Goal: Information Seeking & Learning: Learn about a topic

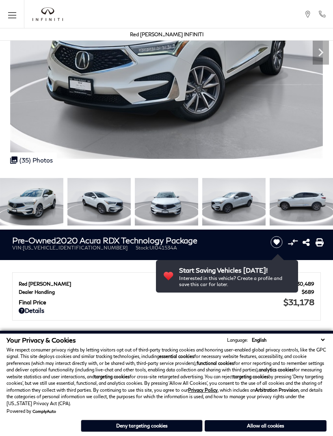
scroll to position [116, 0]
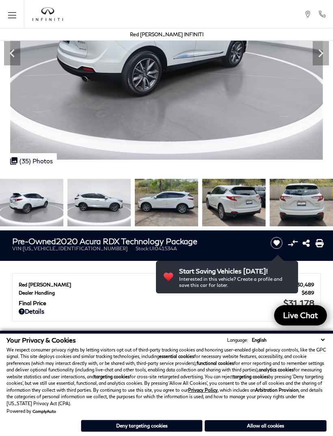
click at [87, 215] on div at bounding box center [166, 203] width 333 height 56
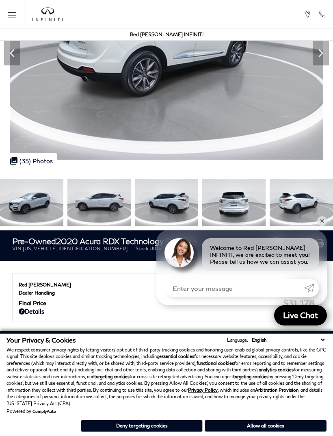
click at [198, 205] on img at bounding box center [166, 202] width 63 height 47
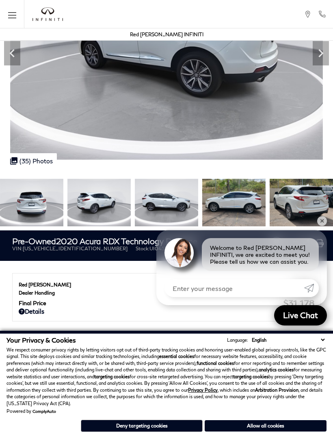
click at [131, 215] on img at bounding box center [98, 202] width 63 height 47
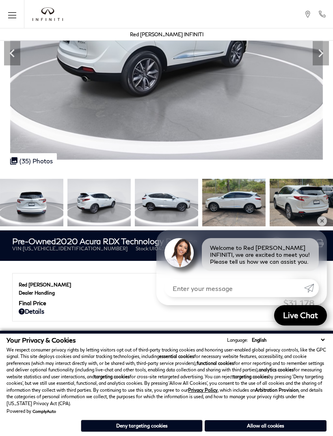
click at [100, 199] on img at bounding box center [98, 202] width 63 height 47
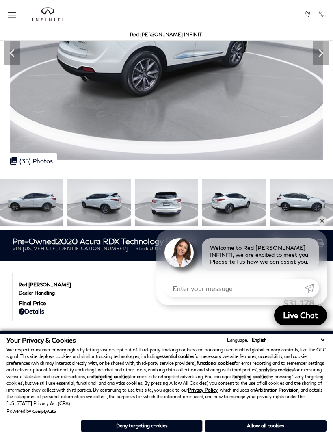
click at [270, 209] on img at bounding box center [301, 202] width 63 height 47
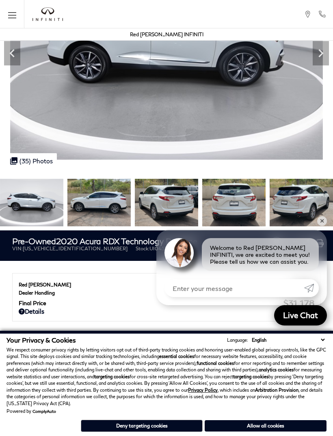
click at [317, 58] on icon "Next" at bounding box center [321, 53] width 16 height 16
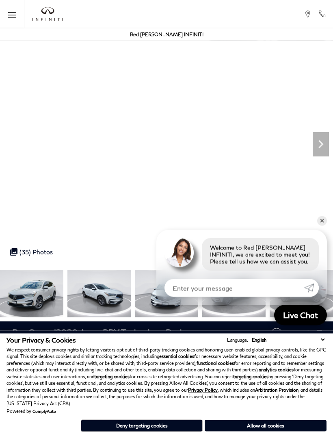
scroll to position [25, 0]
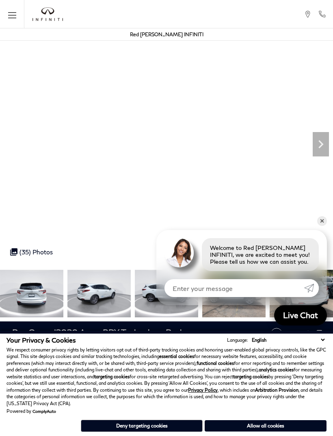
click at [31, 295] on img at bounding box center [31, 293] width 63 height 47
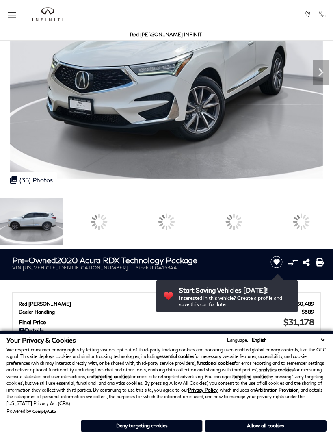
click at [242, 215] on div at bounding box center [233, 221] width 17 height 17
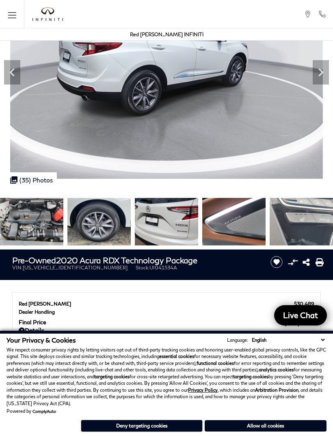
click at [310, 218] on img at bounding box center [301, 221] width 63 height 47
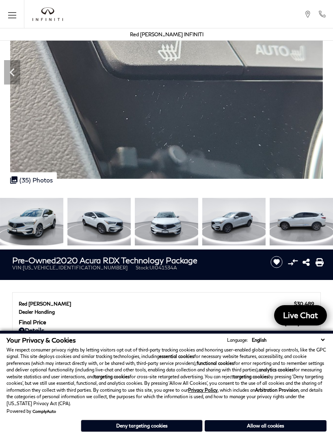
click at [198, 256] on h1 "Pre-Owned 2020 Acura RDX Technology Package" at bounding box center [136, 259] width 248 height 9
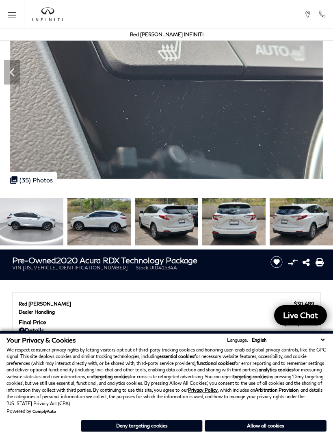
click at [131, 227] on img at bounding box center [98, 221] width 63 height 47
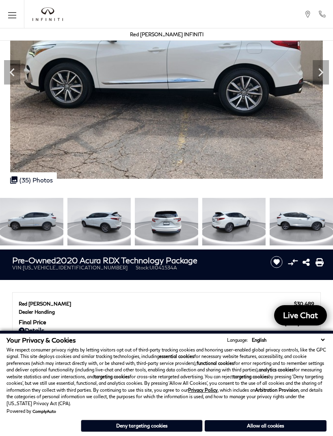
click at [191, 220] on img at bounding box center [166, 221] width 63 height 47
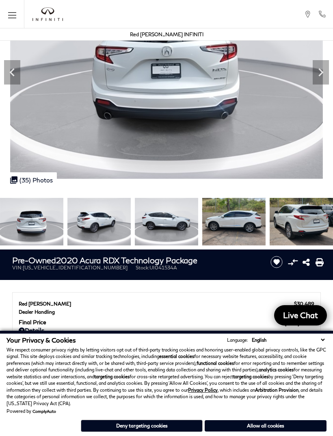
click at [316, 87] on img at bounding box center [166, 61] width 333 height 235
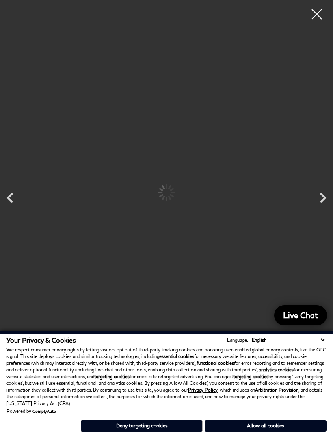
click at [313, 69] on div at bounding box center [166, 192] width 292 height 373
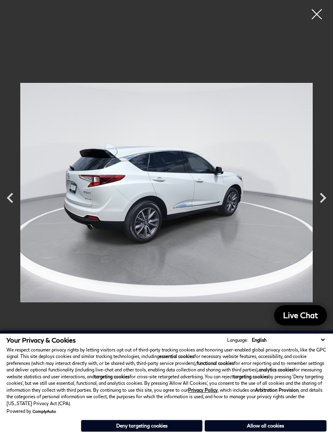
click at [226, 194] on img at bounding box center [166, 192] width 292 height 373
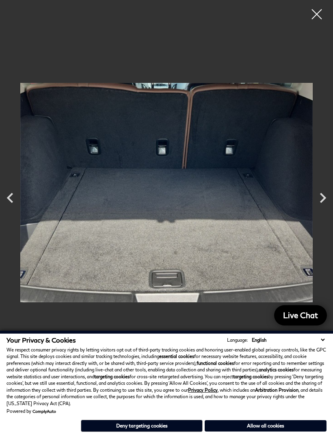
click at [322, 13] on div at bounding box center [317, 14] width 20 height 20
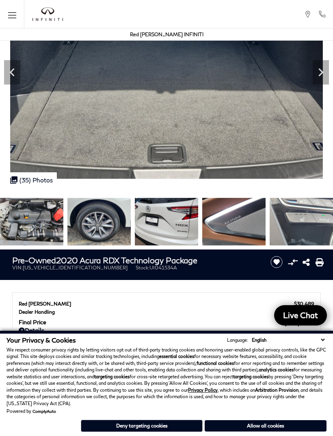
click at [250, 227] on img at bounding box center [233, 221] width 63 height 47
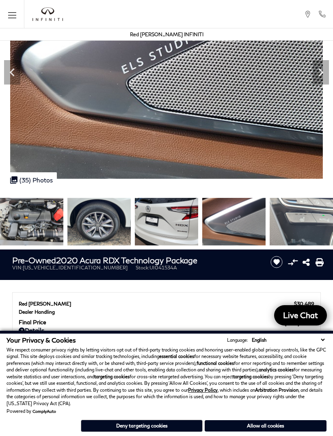
click at [308, 227] on img at bounding box center [301, 221] width 63 height 47
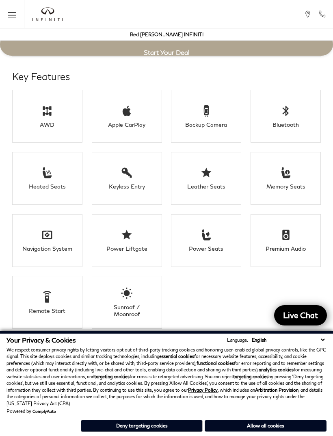
scroll to position [1231, 0]
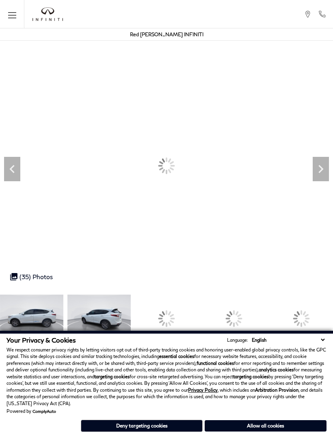
click at [326, 175] on icon "Next" at bounding box center [321, 169] width 16 height 16
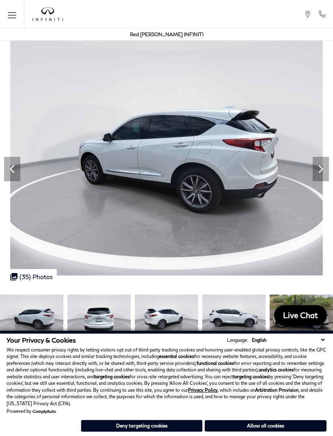
click at [308, 163] on img at bounding box center [166, 158] width 333 height 235
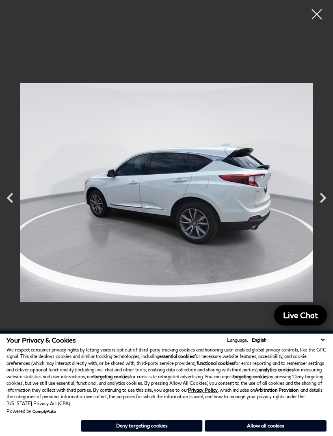
click at [314, 186] on div "Next" at bounding box center [323, 197] width 20 height 28
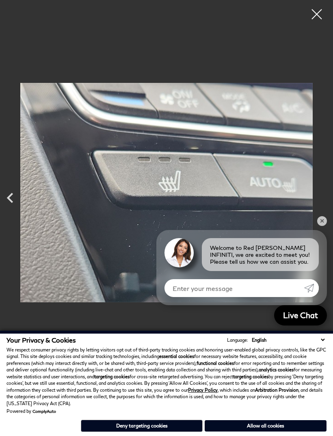
click at [316, 27] on div at bounding box center [166, 192] width 333 height 373
click at [317, 17] on div at bounding box center [317, 14] width 20 height 20
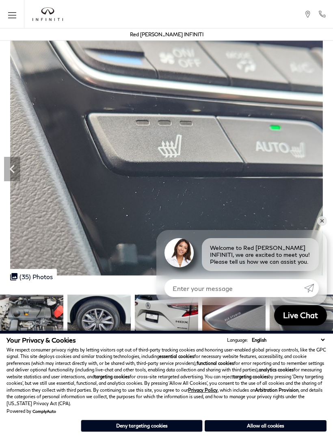
click at [314, 291] on link "Submit" at bounding box center [311, 288] width 15 height 18
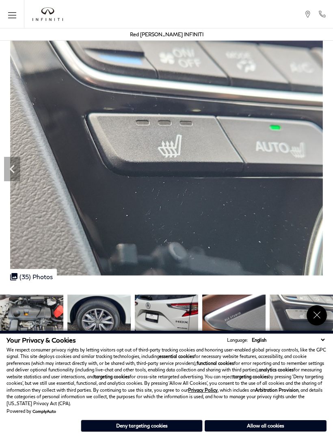
click at [310, 326] on img at bounding box center [301, 317] width 63 height 47
click at [320, 321] on link "Close" at bounding box center [317, 315] width 20 height 20
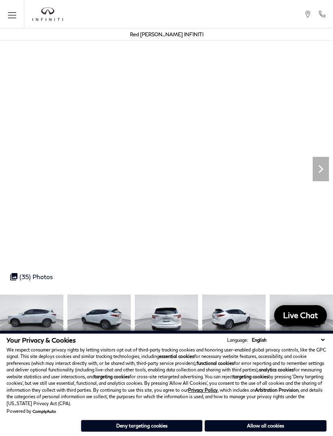
click at [165, 338] on div "Your Privacy & Cookies Language: English Spanish / Español English / [GEOGRAPHI…" at bounding box center [166, 340] width 320 height 8
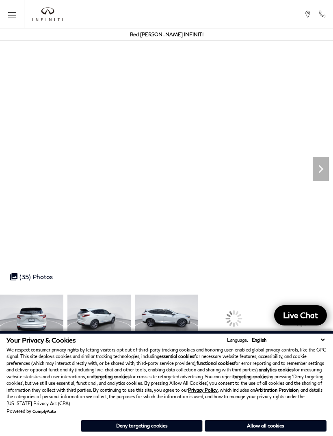
click at [131, 328] on img at bounding box center [98, 317] width 63 height 47
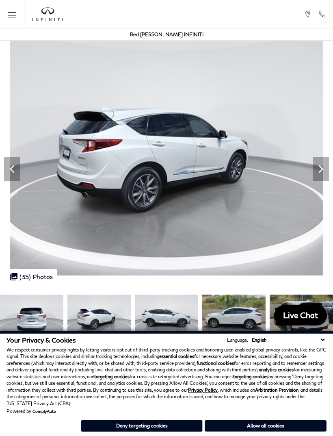
click at [131, 315] on img at bounding box center [98, 317] width 63 height 47
